Goal: Share content

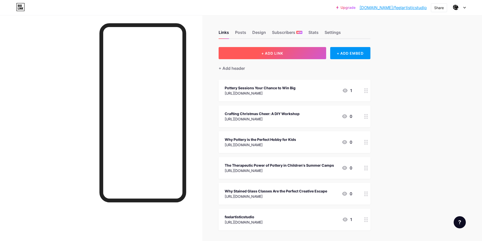
click at [294, 52] on button "+ ADD LINK" at bounding box center [271, 53] width 107 height 12
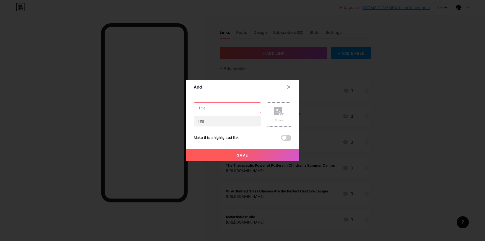
click at [209, 109] on input "text" at bounding box center [227, 108] width 67 height 10
paste input "Unleash Your Creativity with Glass Fusing Classes"
type input "Unleash Your Creativity with Glass Fusing Classes"
drag, startPoint x: 208, startPoint y: 125, endPoint x: 208, endPoint y: 128, distance: 3.1
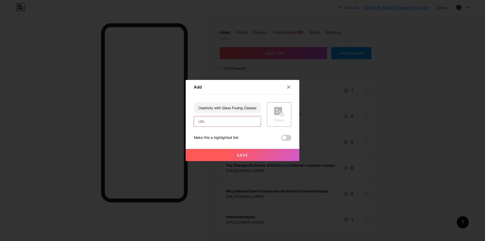
click at [208, 125] on input "text" at bounding box center [227, 121] width 67 height 10
paste input "[URL][DOMAIN_NAME]"
type input "[URL][DOMAIN_NAME]"
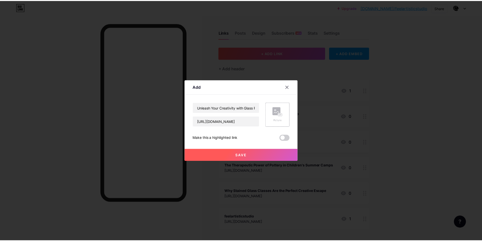
scroll to position [0, 0]
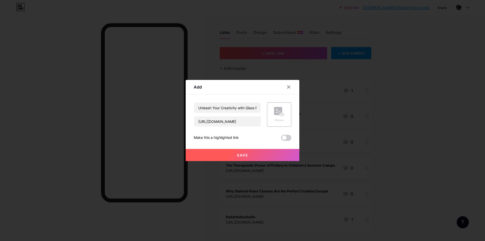
click at [247, 154] on button "Save" at bounding box center [243, 155] width 114 height 12
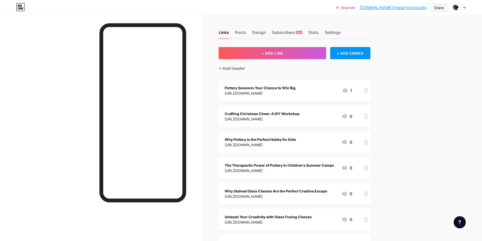
click at [436, 8] on div "Share" at bounding box center [439, 7] width 10 height 5
click at [398, 25] on div "Copy link" at bounding box center [396, 26] width 19 height 6
